Goal: Information Seeking & Learning: Learn about a topic

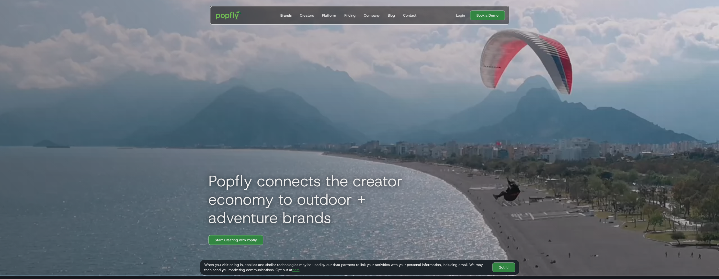
click at [287, 15] on div "Brands" at bounding box center [285, 15] width 11 height 5
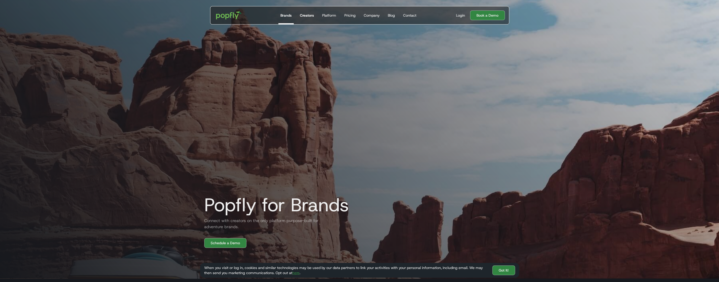
click at [305, 15] on div "Creators" at bounding box center [307, 15] width 14 height 5
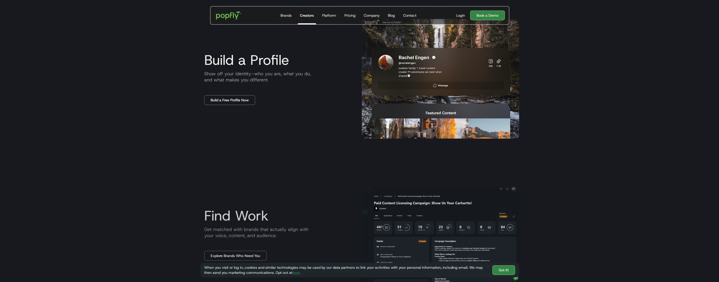
scroll to position [426, 0]
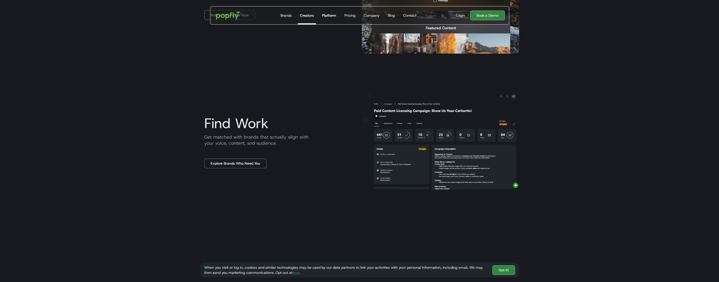
click at [328, 16] on div "Platform" at bounding box center [329, 15] width 14 height 5
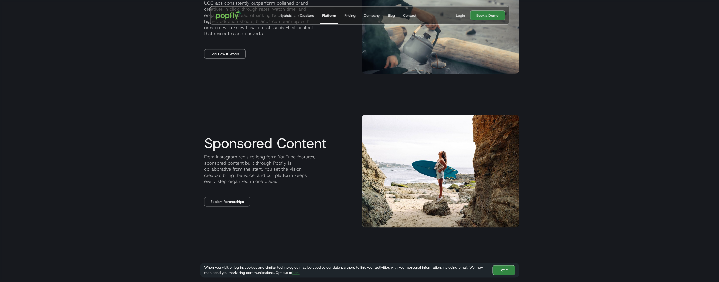
scroll to position [366, 0]
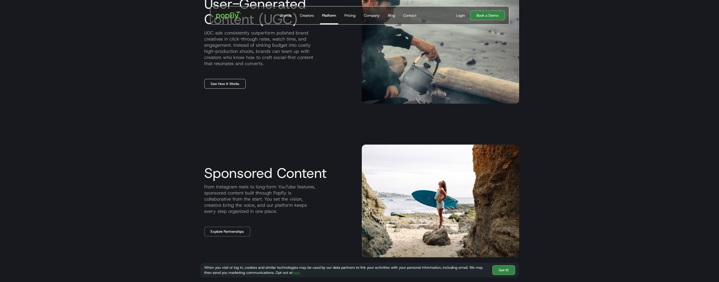
click at [227, 82] on link "See How It Works" at bounding box center [224, 84] width 41 height 10
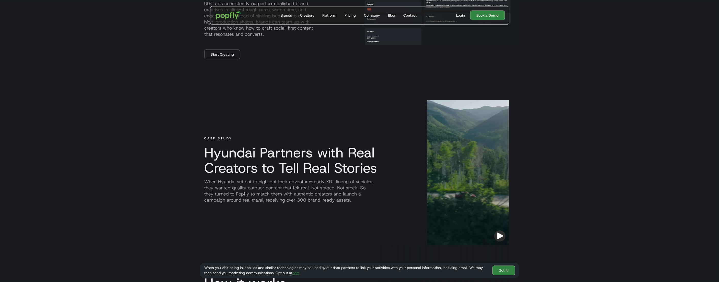
scroll to position [451, 0]
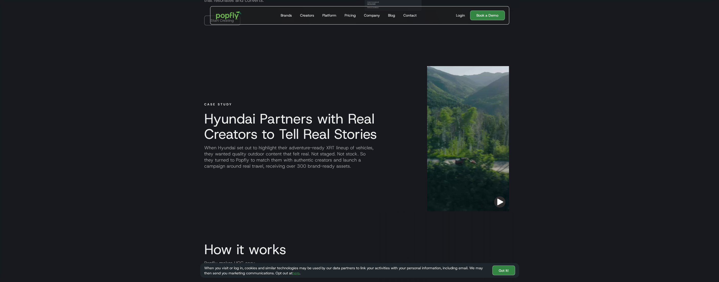
click at [502, 203] on img "button" at bounding box center [499, 201] width 11 height 11
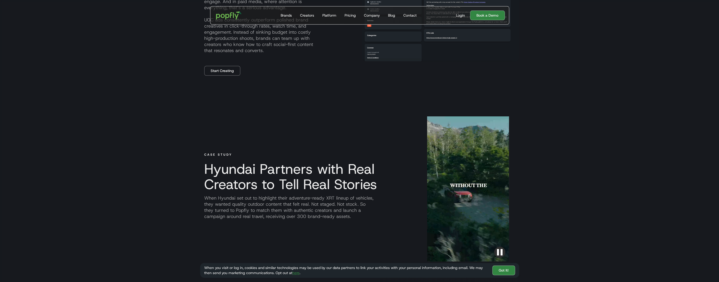
scroll to position [452, 0]
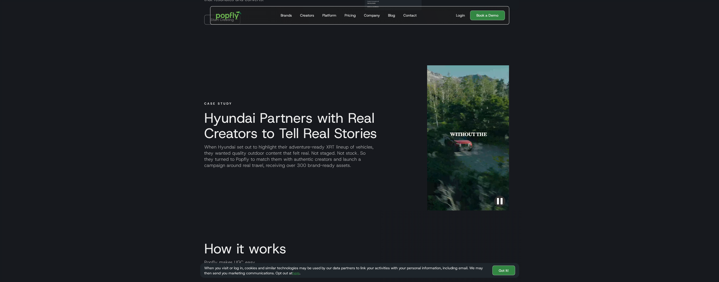
click at [484, 185] on div at bounding box center [468, 137] width 82 height 145
click at [505, 204] on div at bounding box center [468, 137] width 82 height 145
click at [503, 203] on img "button" at bounding box center [499, 201] width 11 height 11
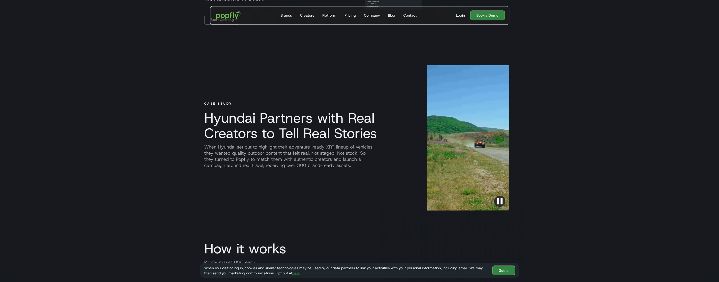
click at [502, 202] on img "button" at bounding box center [499, 201] width 11 height 11
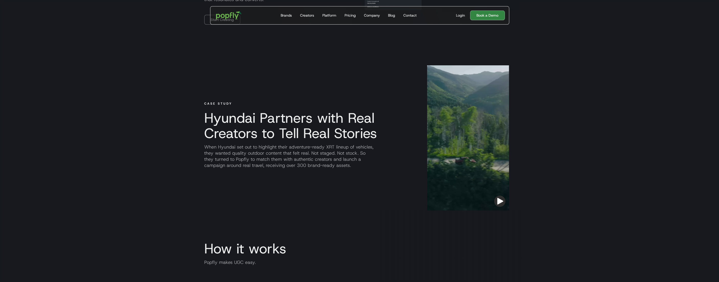
scroll to position [0, 10]
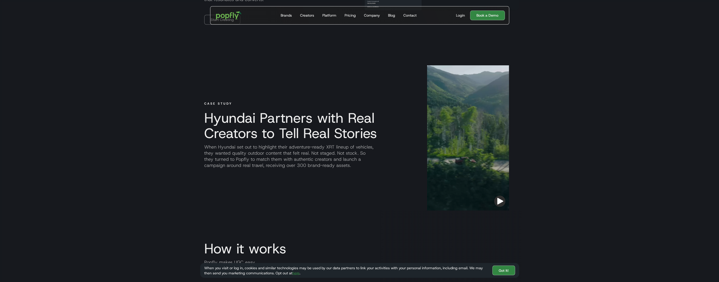
click at [497, 203] on img "button" at bounding box center [499, 201] width 11 height 11
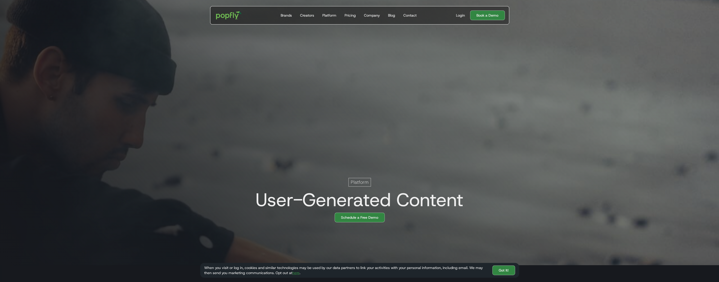
scroll to position [0, 0]
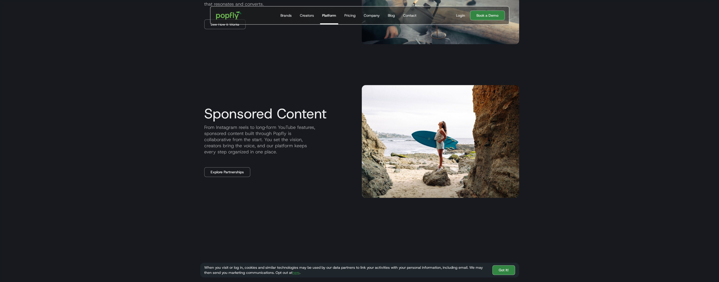
scroll to position [434, 0]
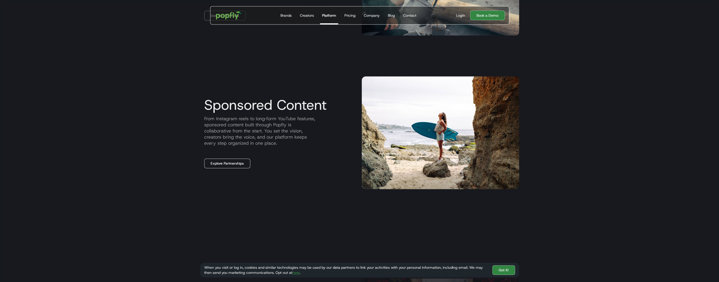
click at [230, 163] on link "Explore Partnerships" at bounding box center [227, 164] width 46 height 10
